Goal: Obtain resource: Obtain resource

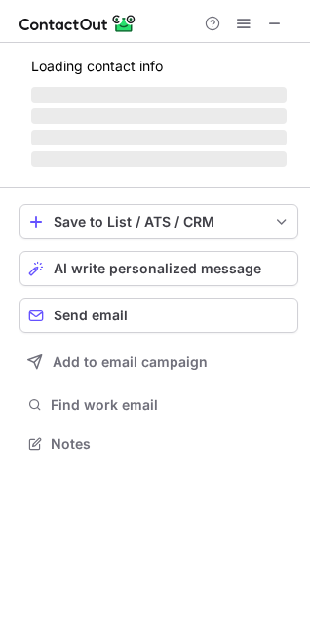
scroll to position [442, 310]
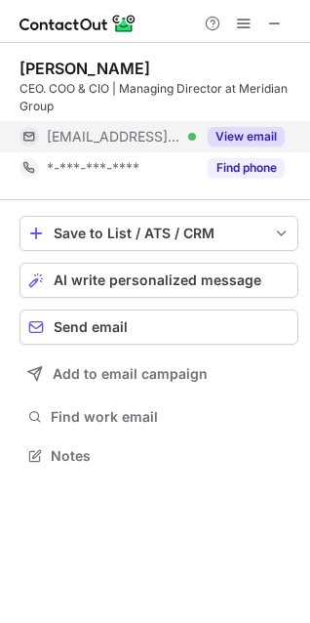
click at [264, 129] on button "View email" at bounding box center [246, 137] width 77 height 20
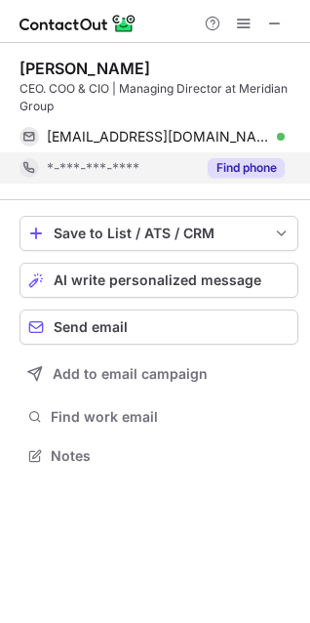
click at [252, 175] on button "Find phone" at bounding box center [246, 168] width 77 height 20
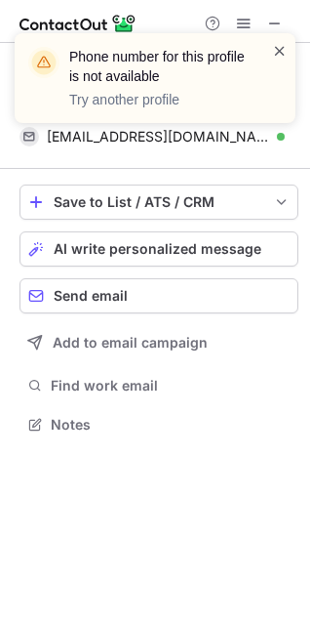
scroll to position [411, 310]
click at [281, 49] on span at bounding box center [280, 51] width 16 height 20
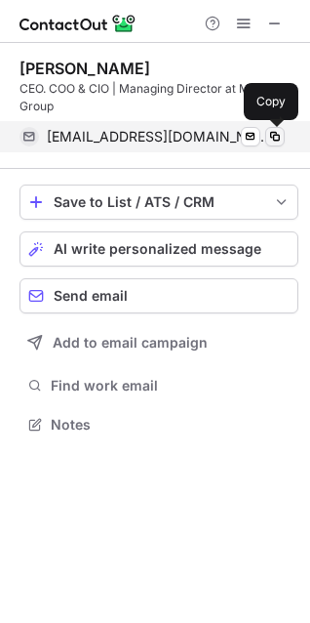
click at [271, 136] on span at bounding box center [276, 137] width 16 height 16
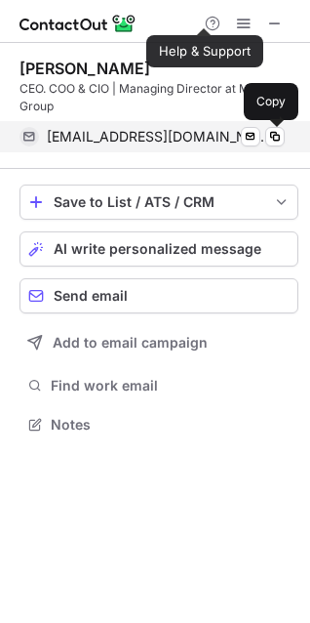
drag, startPoint x: 272, startPoint y: 140, endPoint x: 253, endPoint y: 149, distance: 21.8
click at [268, 141] on span at bounding box center [276, 137] width 16 height 16
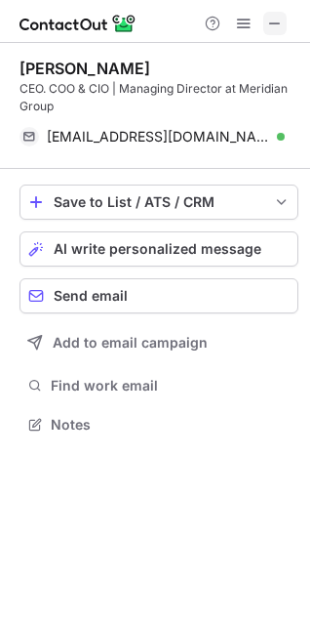
click at [267, 27] on button at bounding box center [275, 23] width 23 height 23
